Goal: Task Accomplishment & Management: Manage account settings

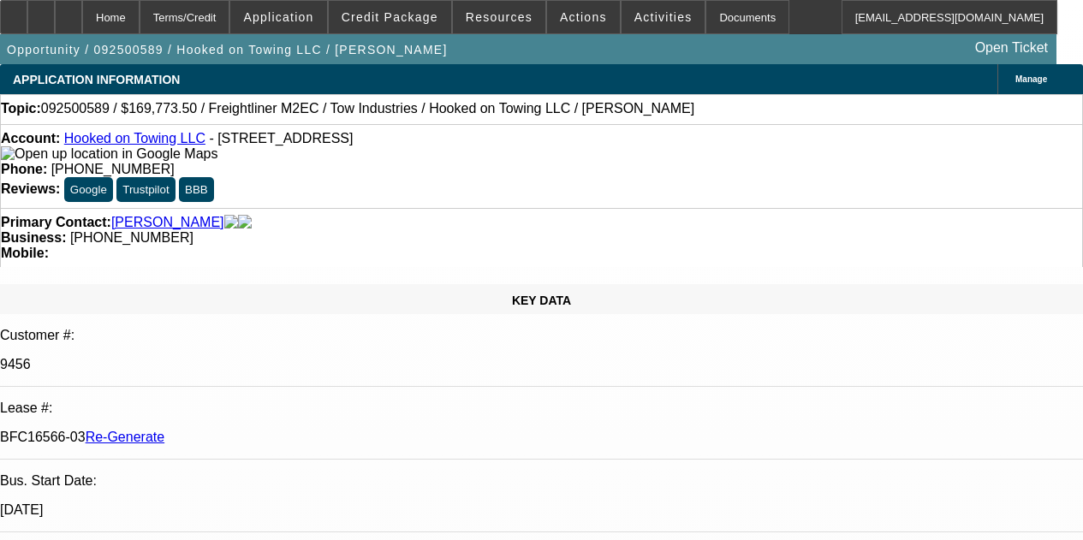
select select "4"
select select "0"
select select "2"
select select "0.1"
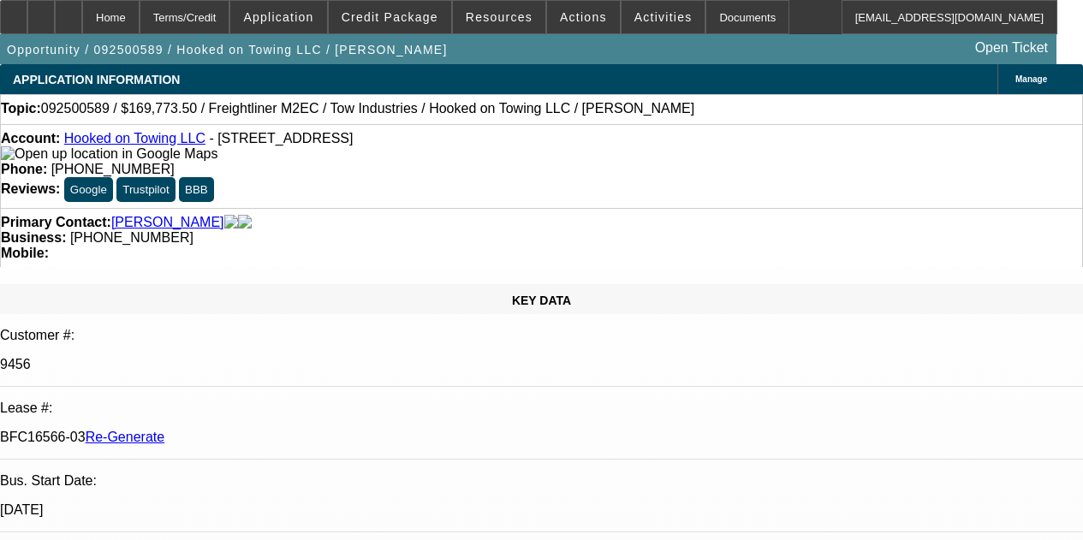
select select "4"
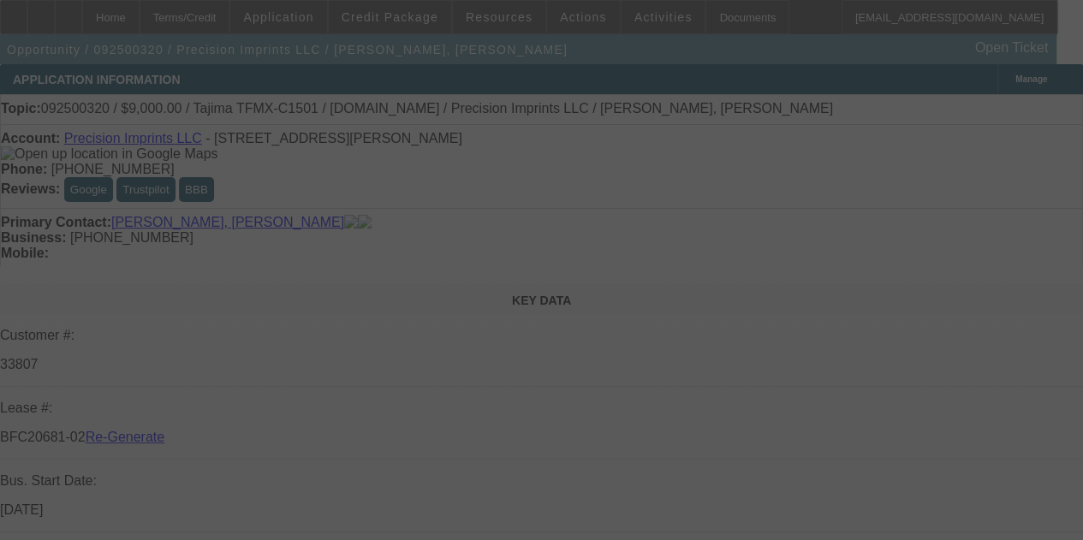
select select "3"
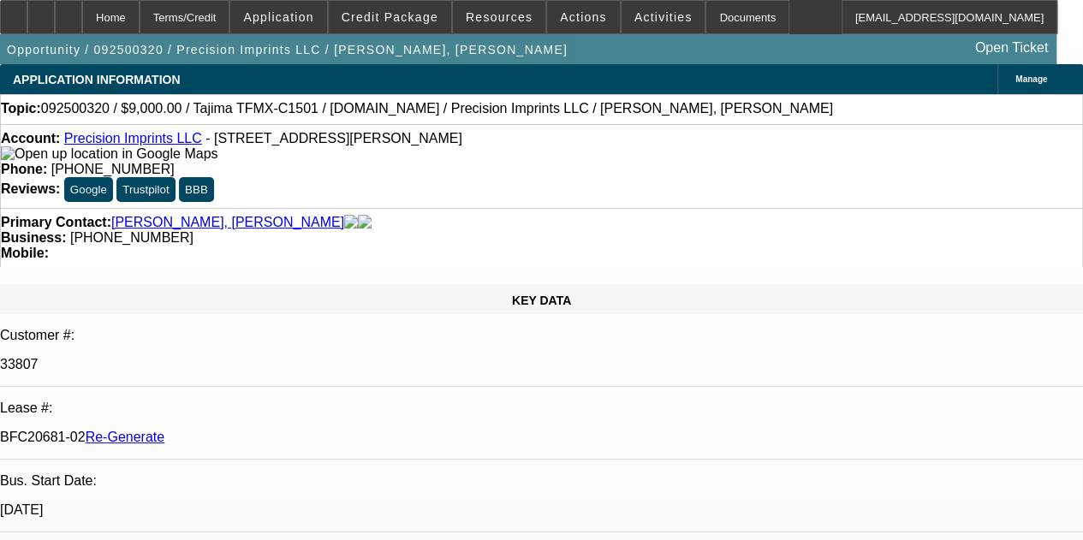
select select "0"
select select "2"
select select "0.1"
select select "4"
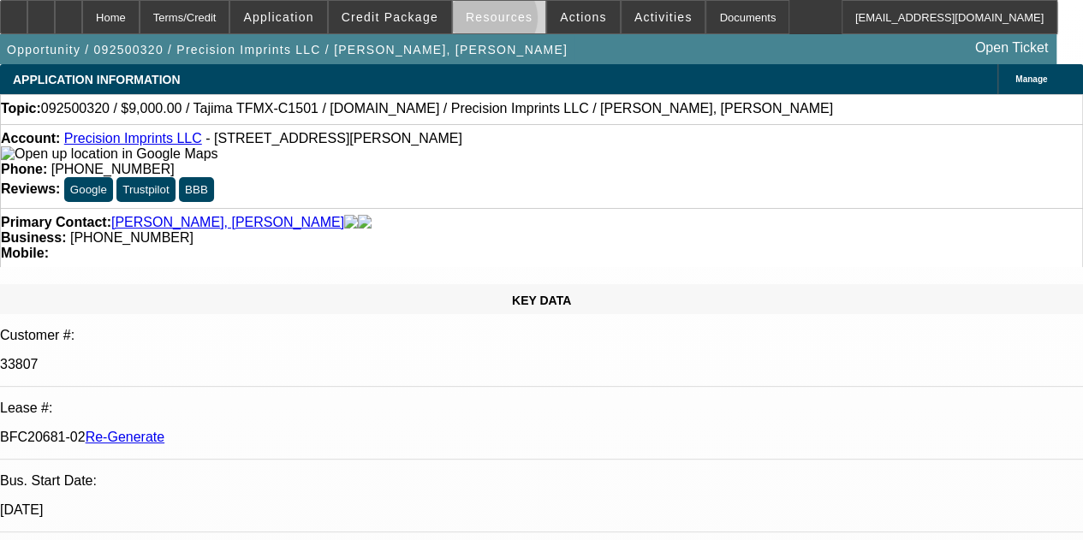
click at [496, 21] on span "Resources" at bounding box center [499, 17] width 67 height 14
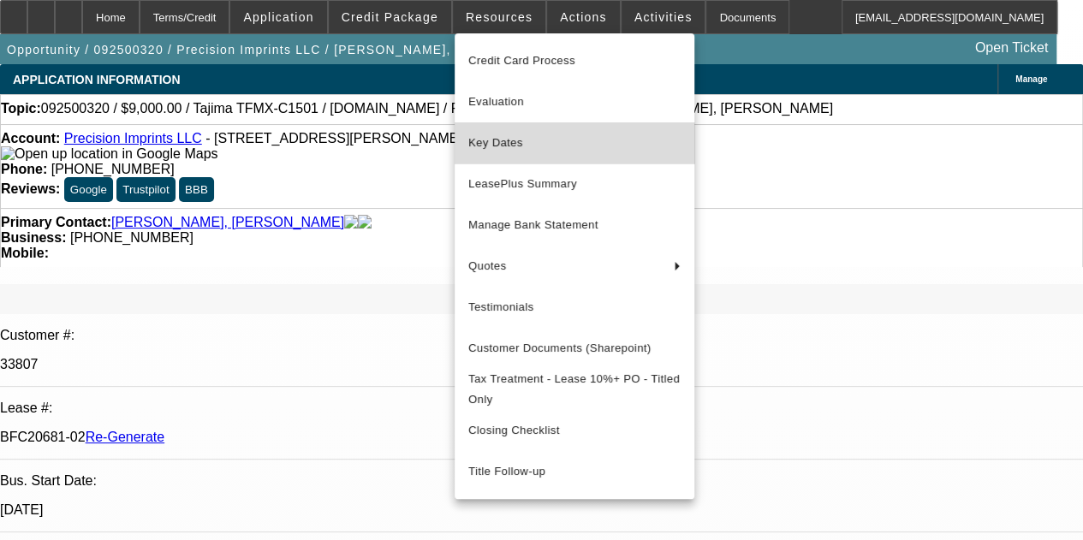
click at [509, 144] on span "Key Dates" at bounding box center [574, 143] width 212 height 21
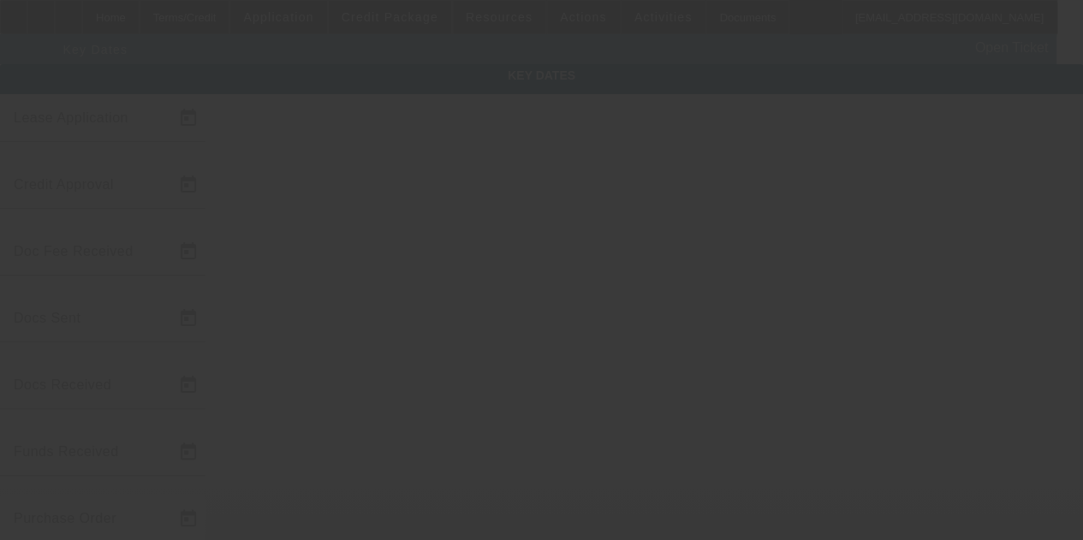
type input "9/15/2025"
type input "10/1/2025"
type input "10/3/2025"
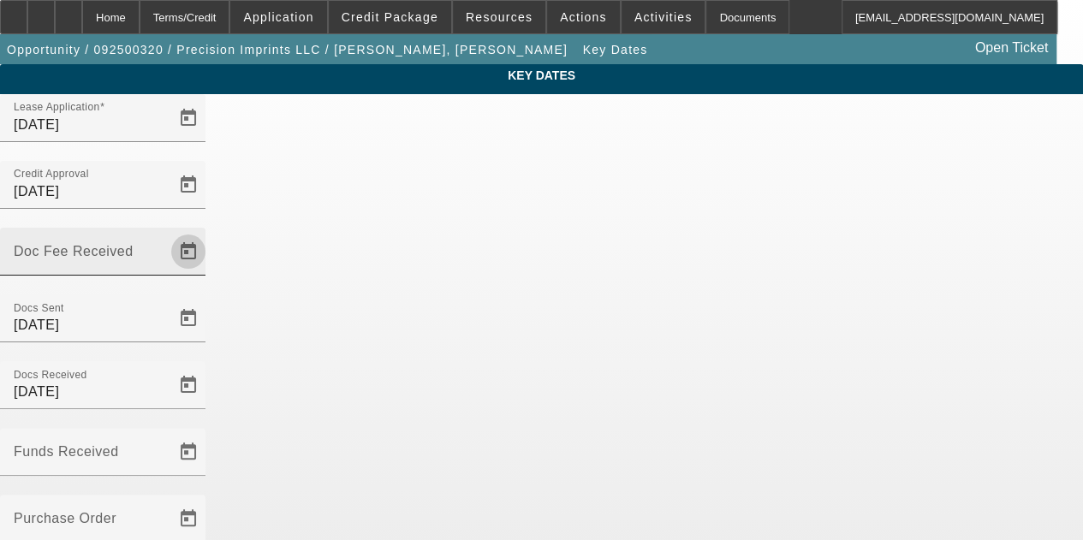
click at [209, 231] on span "Open calendar" at bounding box center [188, 251] width 41 height 41
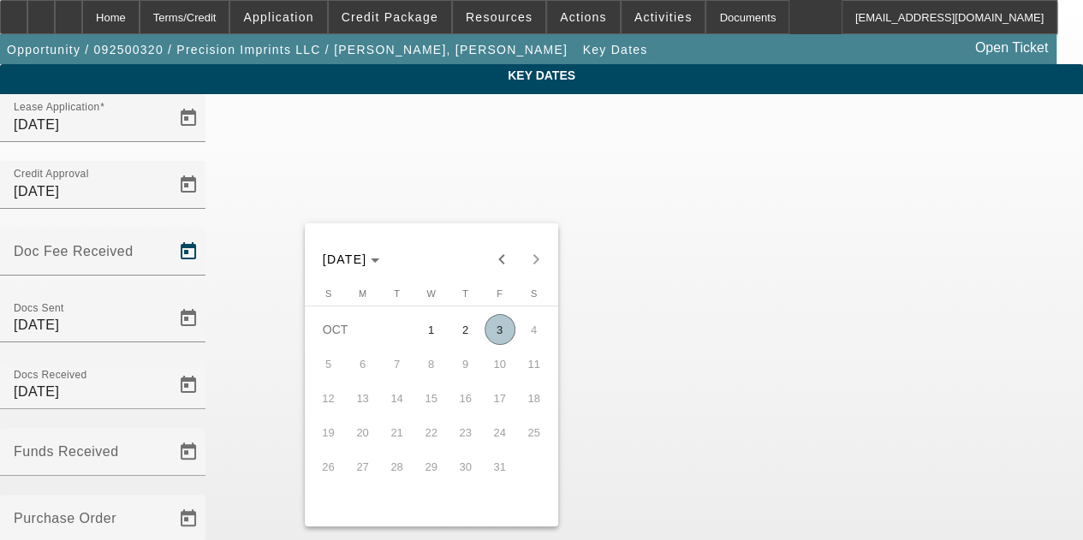
click at [498, 335] on span "3" at bounding box center [500, 329] width 31 height 31
type input "10/3/2025"
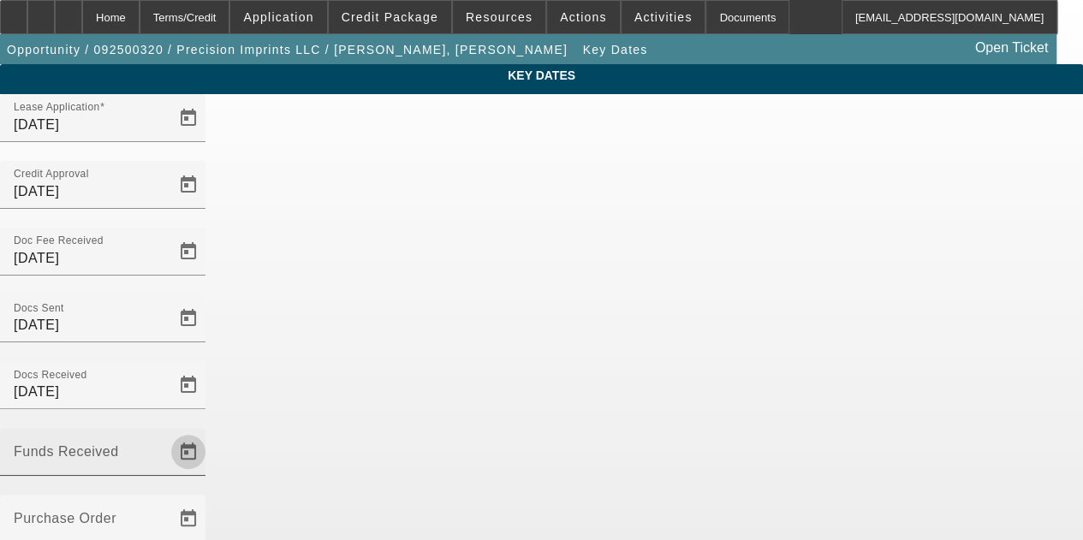
click at [209, 432] on span "Open calendar" at bounding box center [188, 452] width 41 height 41
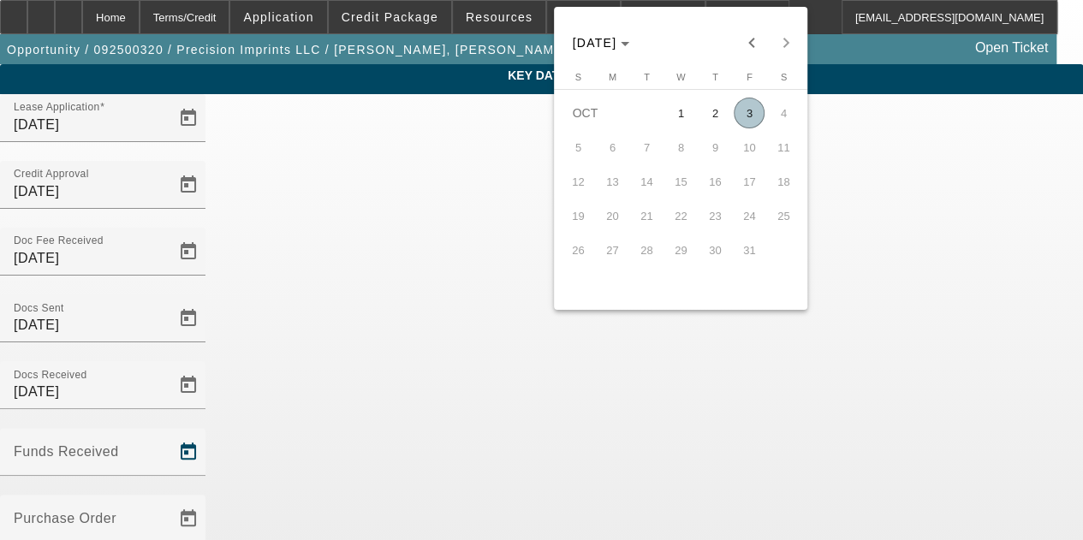
click at [748, 116] on span "3" at bounding box center [749, 113] width 31 height 31
type input "10/3/2025"
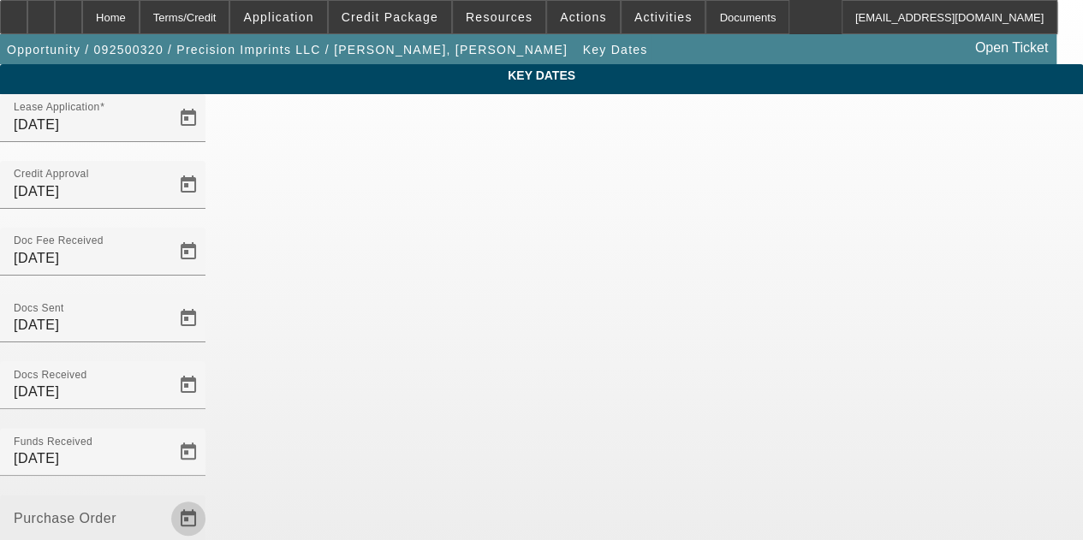
click at [209, 498] on span "Open calendar" at bounding box center [188, 518] width 41 height 41
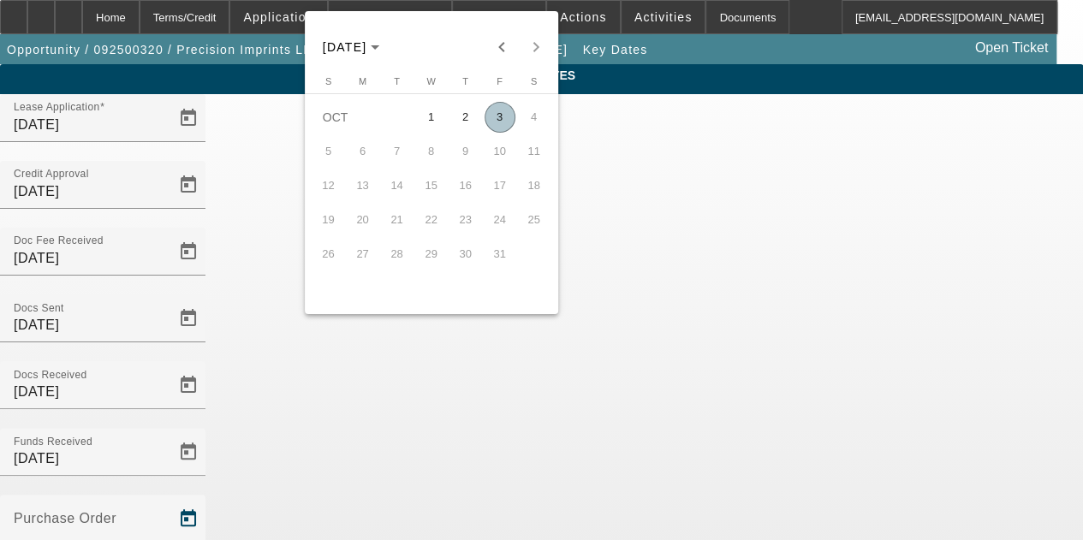
click at [495, 120] on span "3" at bounding box center [500, 117] width 31 height 31
type input "10/3/2025"
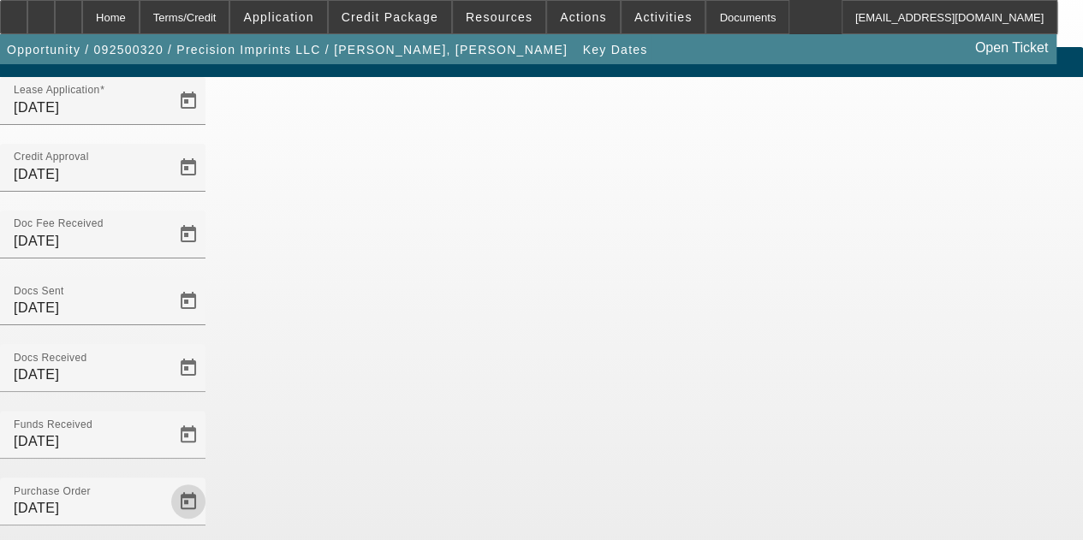
scroll to position [111, 0]
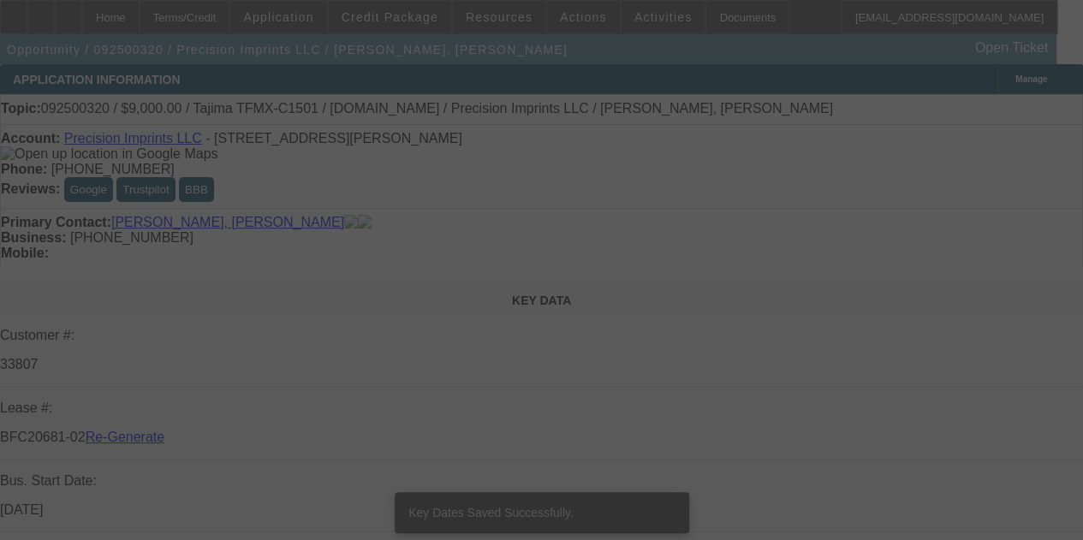
select select "3"
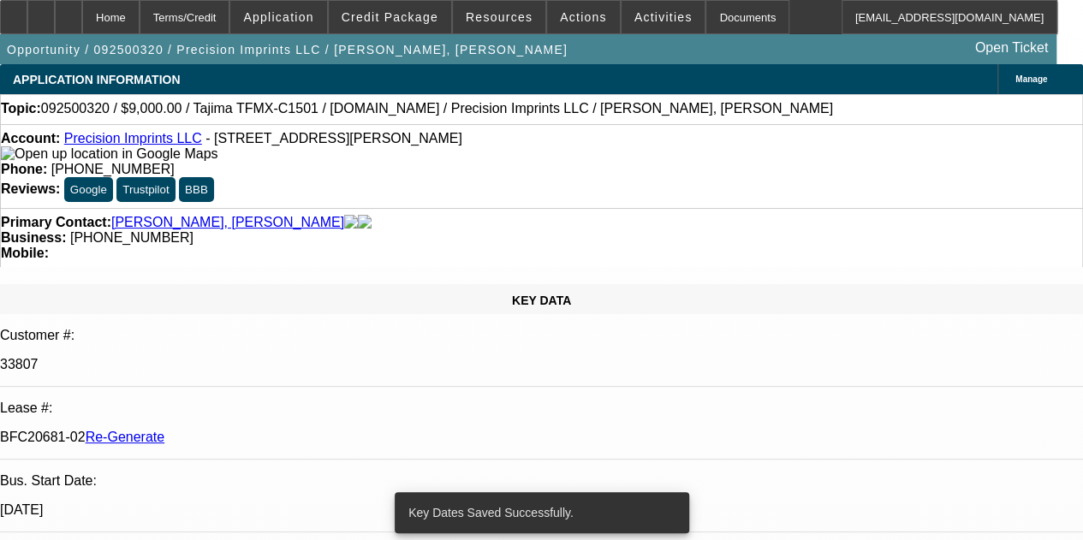
select select "0"
select select "2"
select select "0.1"
select select "4"
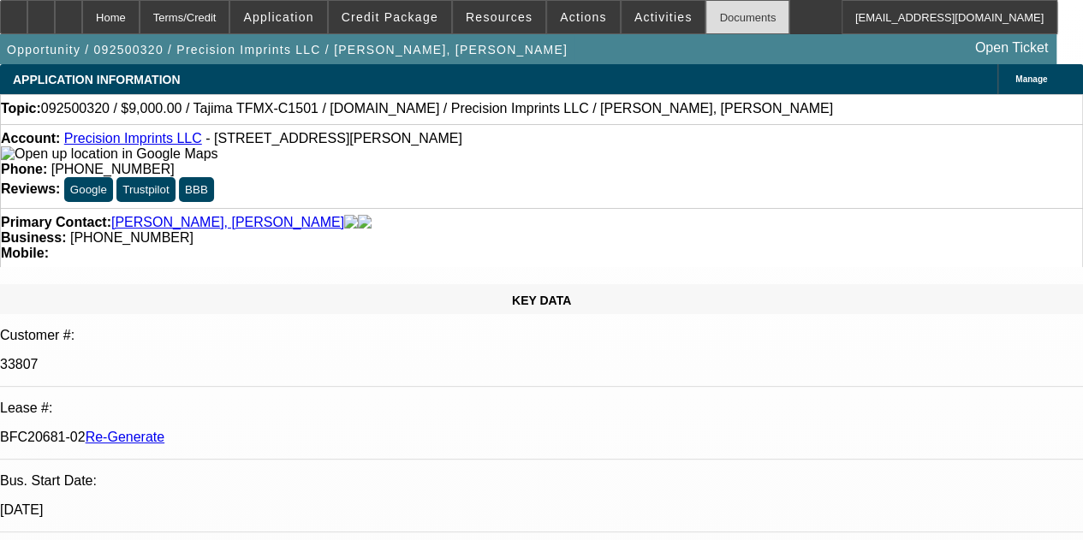
click at [706, 15] on div "Documents" at bounding box center [748, 17] width 84 height 34
click at [14, 11] on icon at bounding box center [14, 11] width 0 height 0
click at [629, 9] on button "Activities" at bounding box center [664, 17] width 84 height 33
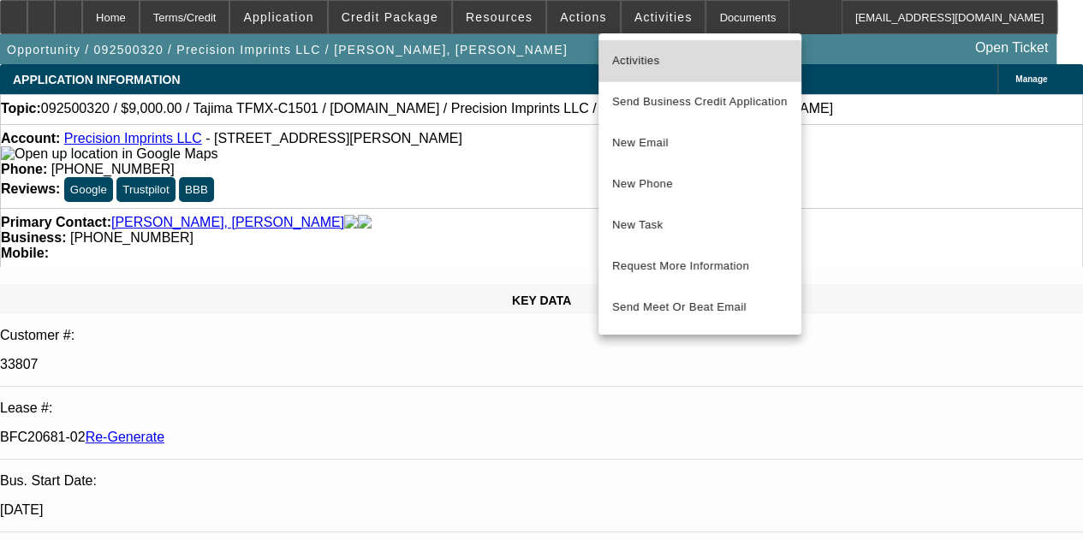
click at [633, 59] on span "Activities" at bounding box center [700, 61] width 176 height 21
